Goal: Information Seeking & Learning: Learn about a topic

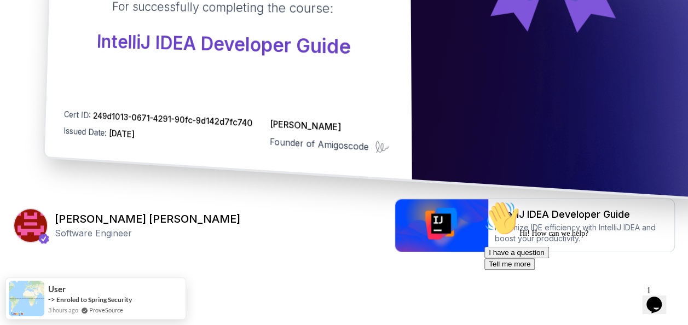
scroll to position [367, 0]
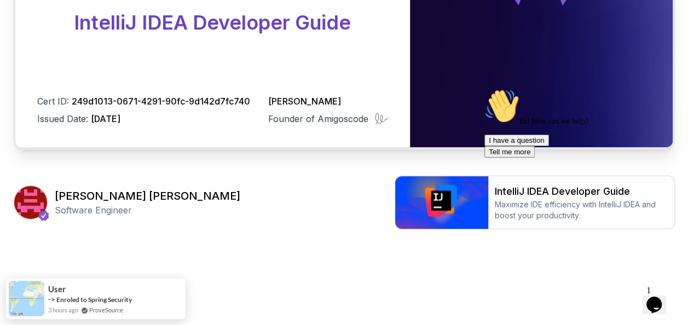
click at [658, 302] on icon "$i18n('chat', 'chat_widget')" at bounding box center [654, 305] width 15 height 16
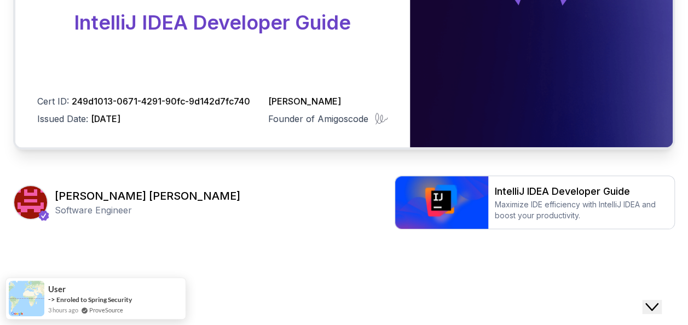
click at [658, 302] on icon "Close Chat This icon closes the chat window." at bounding box center [652, 307] width 13 height 13
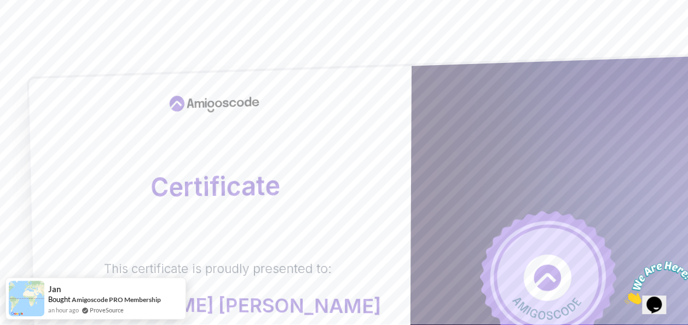
scroll to position [0, 0]
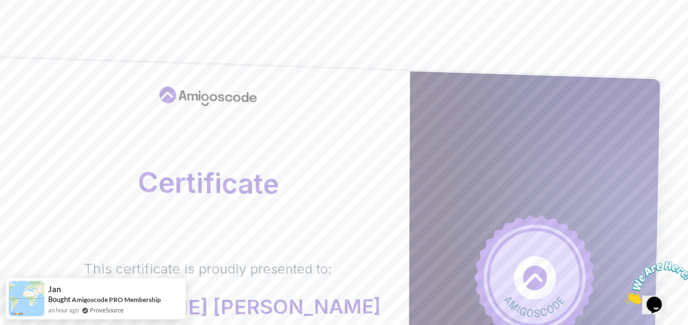
click at [429, 194] on div at bounding box center [534, 290] width 252 height 438
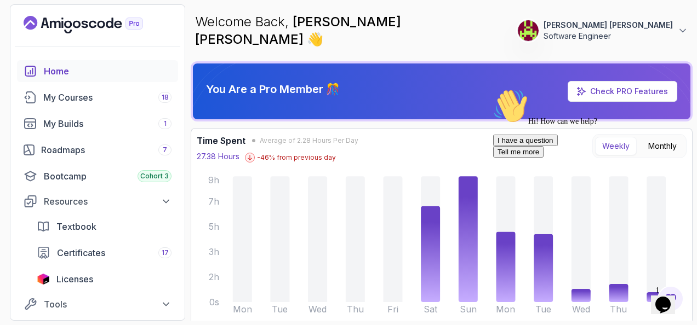
click at [664, 301] on icon "$i18n('chat', 'chat_widget')" at bounding box center [662, 305] width 15 height 16
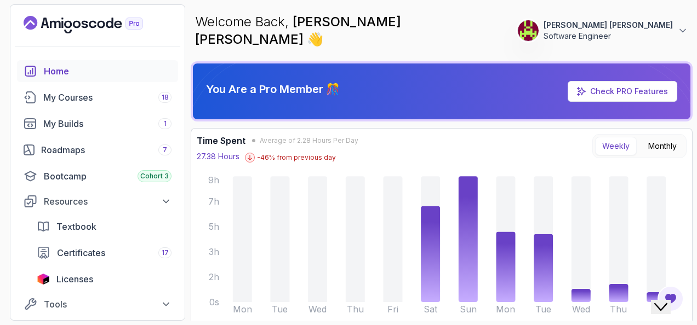
click at [664, 301] on icon "Close Chat This icon closes the chat window." at bounding box center [660, 307] width 13 height 13
click at [633, 297] on icon "Close" at bounding box center [633, 301] width 0 height 9
click at [70, 26] on icon "Landing page" at bounding box center [68, 25] width 8 height 8
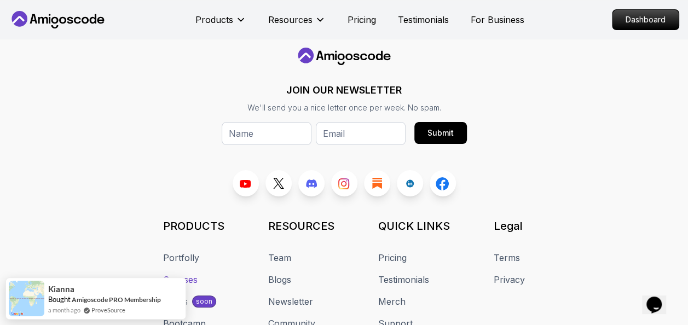
scroll to position [6481, 0]
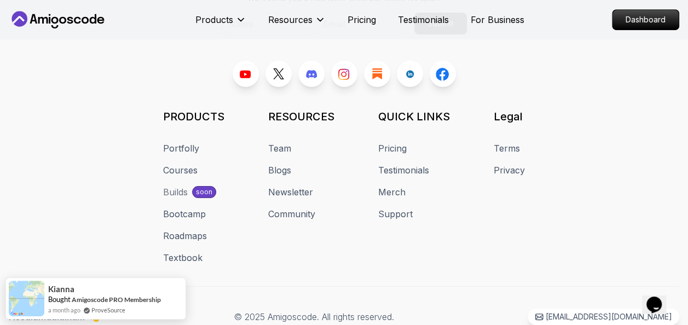
click at [182, 199] on div "Builds" at bounding box center [175, 192] width 25 height 13
click at [172, 199] on div "Builds" at bounding box center [175, 192] width 25 height 13
click at [197, 198] on div "soon" at bounding box center [204, 192] width 24 height 12
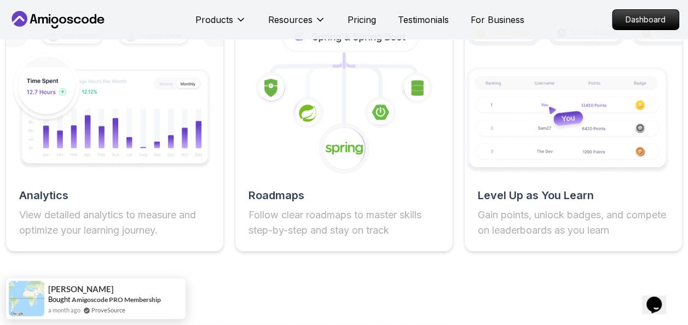
scroll to position [2155, 0]
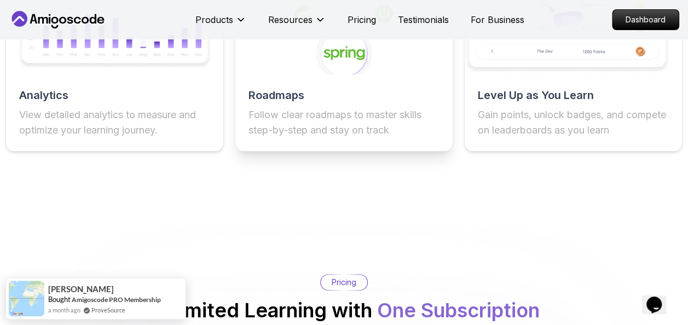
click at [315, 107] on p "Follow clear roadmaps to master skills step-by-step and stay on track" at bounding box center [344, 122] width 191 height 31
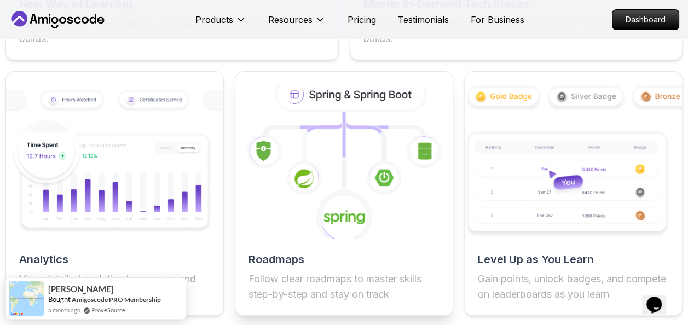
click at [315, 77] on icon at bounding box center [344, 161] width 239 height 169
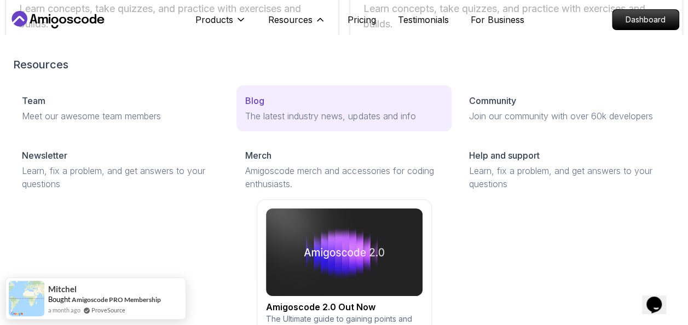
scroll to position [1881, 0]
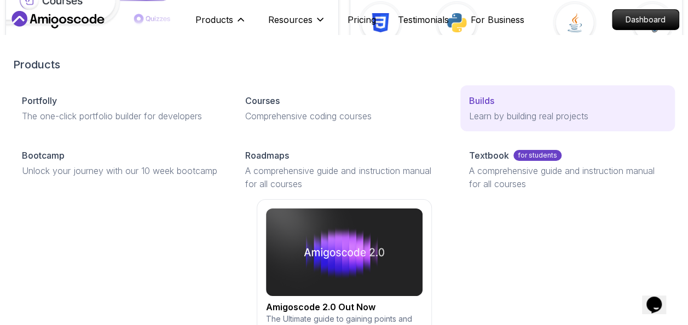
click at [475, 112] on p "Learn by building real projects" at bounding box center [567, 116] width 197 height 13
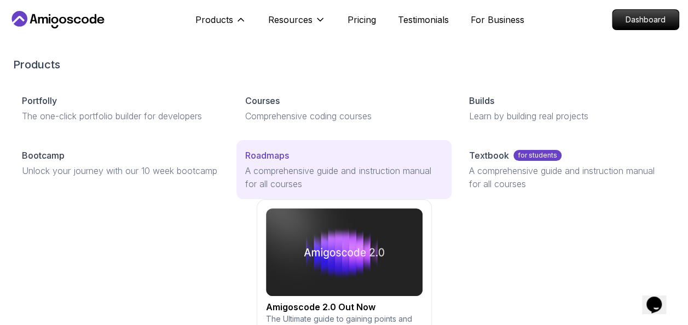
click at [285, 157] on p "Roadmaps" at bounding box center [267, 155] width 44 height 13
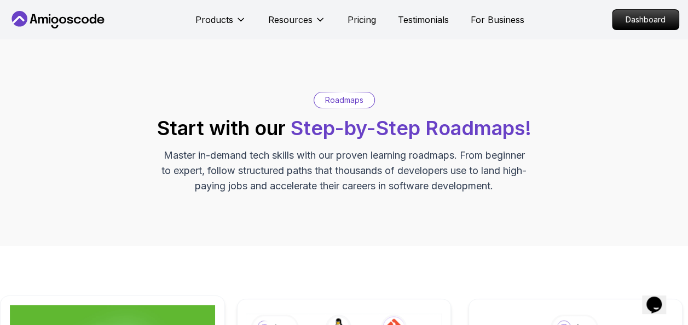
scroll to position [274, 0]
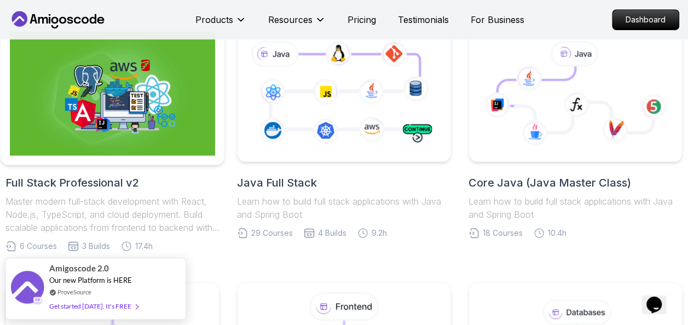
click at [153, 139] on img at bounding box center [112, 94] width 205 height 124
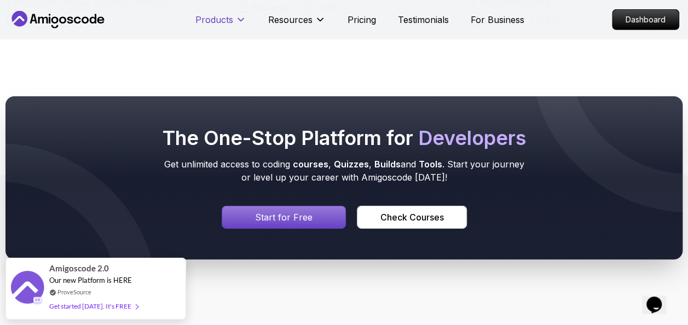
scroll to position [3779, 0]
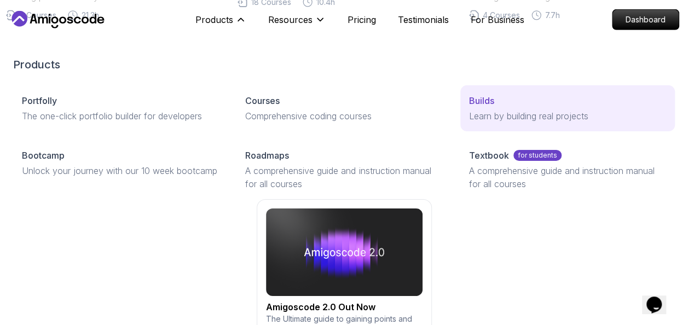
click at [525, 113] on p "Learn by building real projects" at bounding box center [567, 116] width 197 height 13
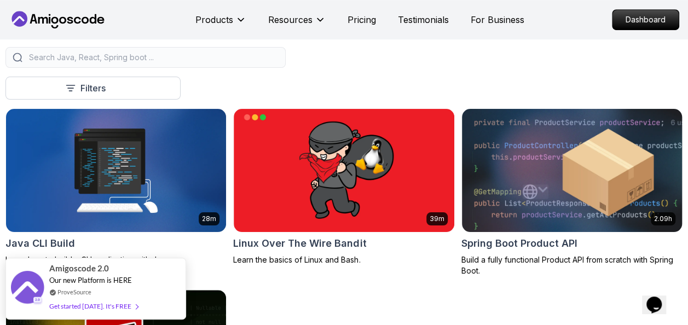
scroll to position [329, 0]
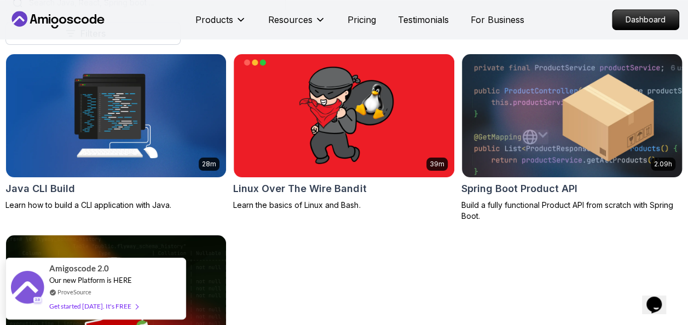
click at [540, 119] on img at bounding box center [572, 116] width 231 height 130
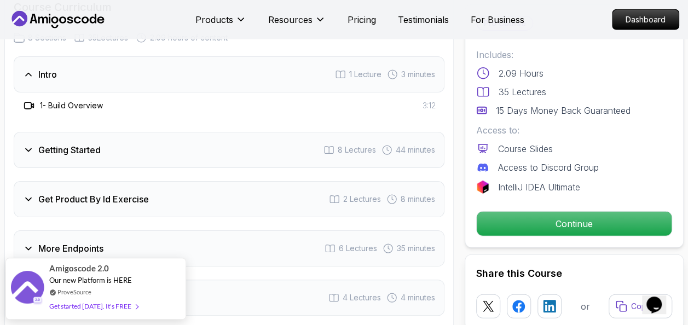
scroll to position [1260, 0]
